Goal: Task Accomplishment & Management: Manage account settings

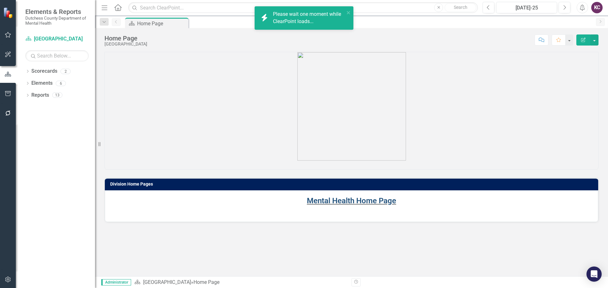
click at [351, 201] on link "Mental Health Home Page" at bounding box center [351, 201] width 89 height 9
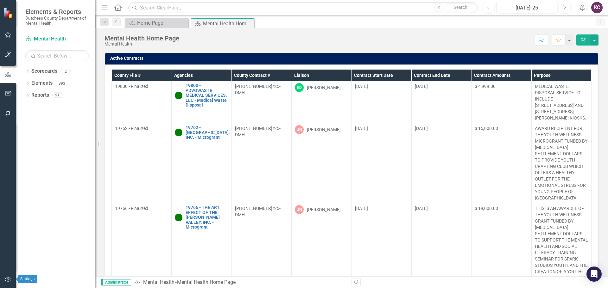
click at [5, 282] on icon "button" at bounding box center [8, 279] width 7 height 5
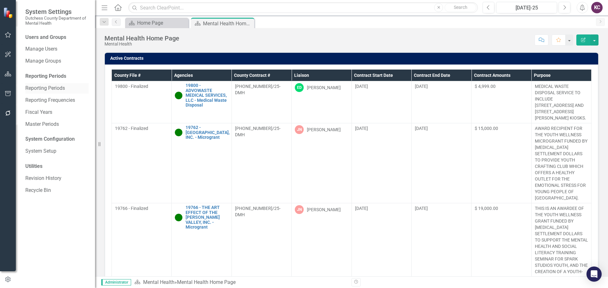
click at [36, 89] on link "Reporting Periods" at bounding box center [56, 88] width 63 height 7
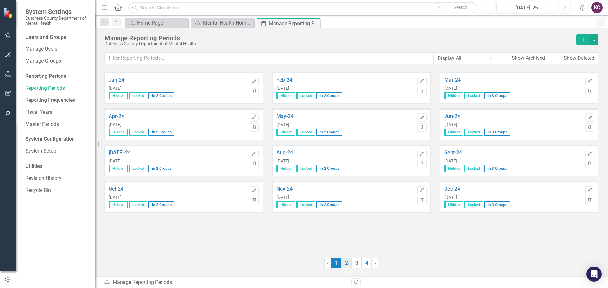
click at [348, 265] on link "2" at bounding box center [346, 263] width 10 height 11
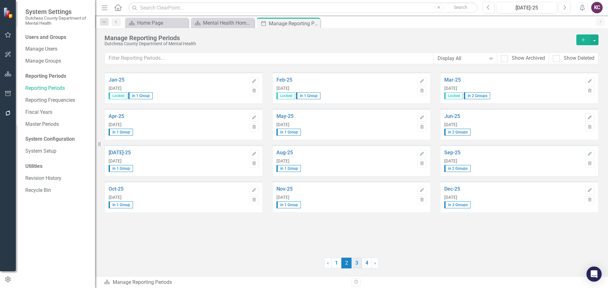
click at [357, 265] on link "3" at bounding box center [356, 263] width 10 height 11
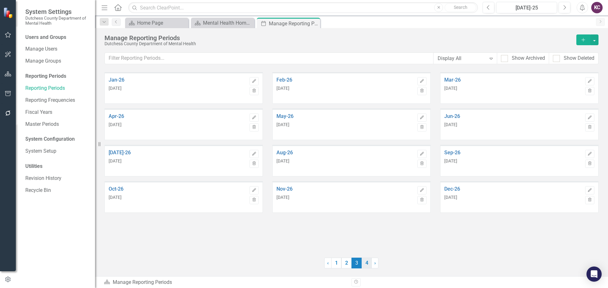
click at [363, 262] on link "4" at bounding box center [367, 263] width 10 height 11
click at [333, 263] on link "1" at bounding box center [336, 263] width 10 height 11
